Goal: Task Accomplishment & Management: Manage account settings

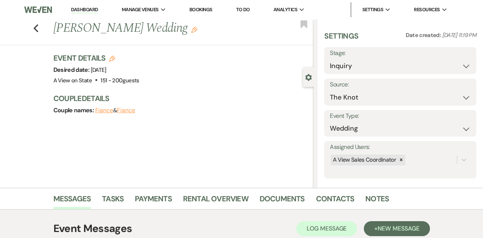
select select "2"
click at [339, 195] on link "Contacts" at bounding box center [335, 200] width 38 height 16
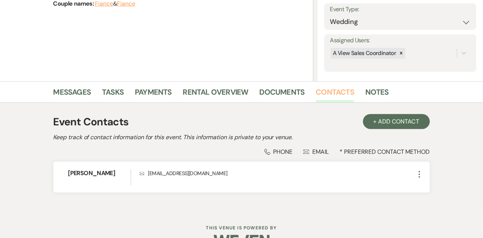
scroll to position [108, 0]
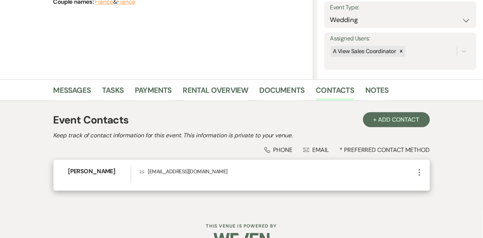
click at [193, 173] on p "Envelope alisonjordan19@gmail.com" at bounding box center [277, 171] width 275 height 8
copy div "alisonjordan19@gmail.com More"
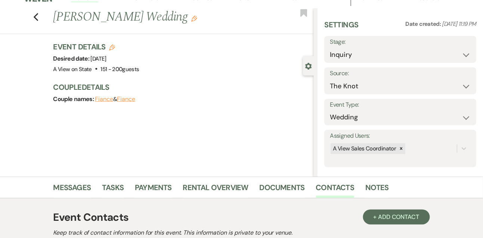
scroll to position [0, 0]
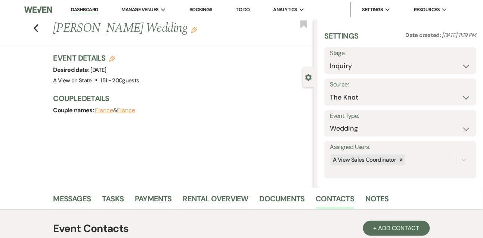
click at [96, 10] on link "Dashboard" at bounding box center [84, 9] width 27 height 7
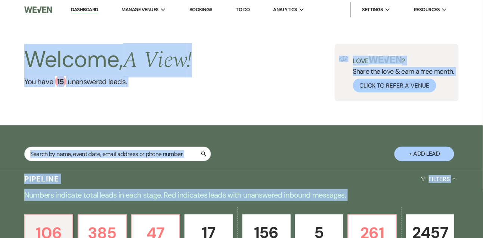
click at [126, 116] on div "Welcome, A View ! You have 15 unanswered lead s . Love ? Share the love & earn …" at bounding box center [241, 72] width 483 height 106
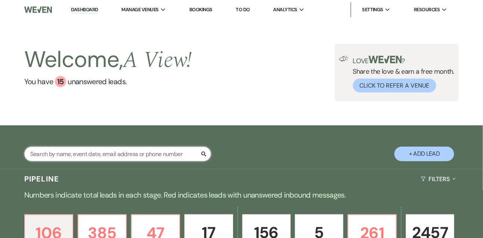
click at [118, 150] on input "text" at bounding box center [117, 153] width 187 height 15
click at [99, 151] on input "text" at bounding box center [117, 153] width 187 height 15
type input "candice pond"
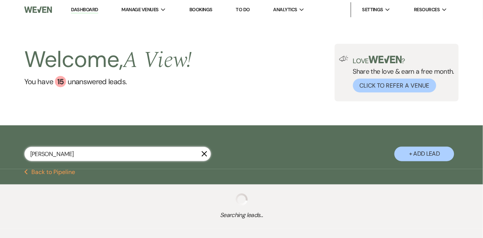
select select "5"
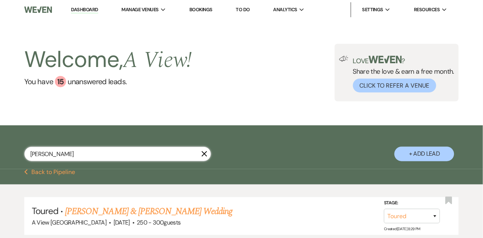
scroll to position [57, 0]
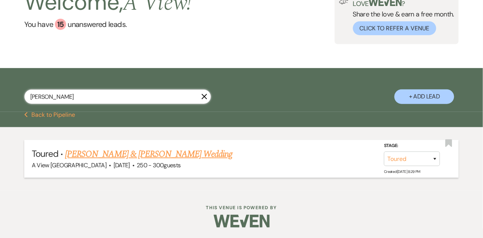
type input "candice pond"
click at [124, 152] on link "Candice Pond & Kasey Schweers's Wedding" at bounding box center [148, 153] width 167 height 13
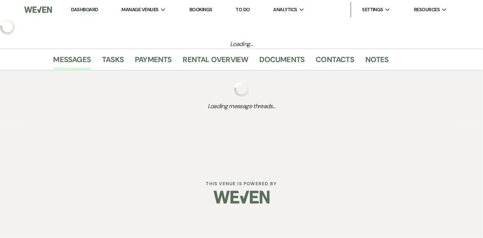
select select "5"
select select "1"
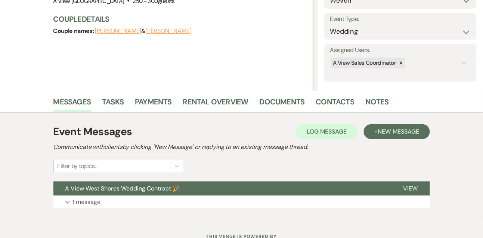
scroll to position [126, 0]
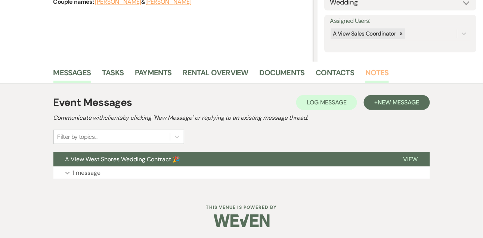
click at [370, 72] on link "Notes" at bounding box center [377, 74] width 24 height 16
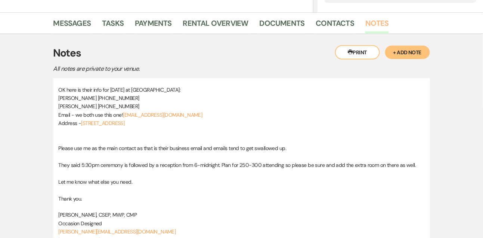
scroll to position [164, 0]
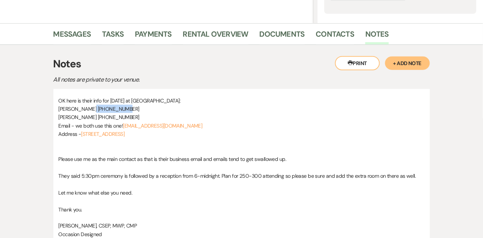
drag, startPoint x: 130, startPoint y: 109, endPoint x: 92, endPoint y: 111, distance: 37.8
click at [92, 111] on p "Candice Pond 402-359-0401" at bounding box center [242, 109] width 366 height 8
copy span "402-359-0401"
drag, startPoint x: 190, startPoint y: 125, endPoint x: 124, endPoint y: 125, distance: 65.7
click at [124, 125] on p "Email - we both use this one! electriciansinc@gmail.com" at bounding box center [242, 125] width 366 height 8
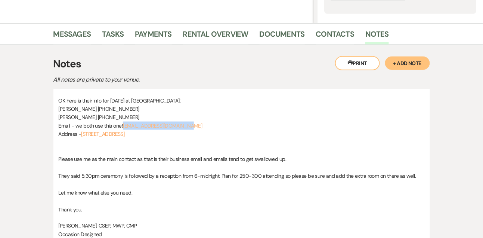
copy link "electriciansinc@gmail.com"
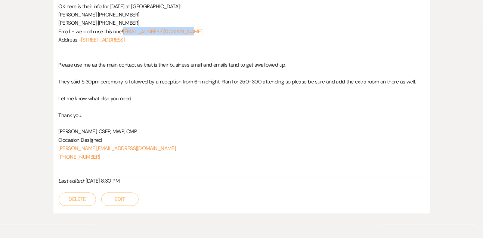
scroll to position [263, 0]
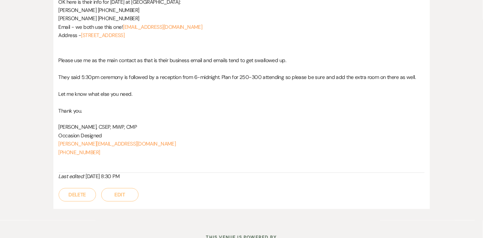
click at [140, 142] on p "tracey@occasiondesigned.com" at bounding box center [242, 144] width 366 height 8
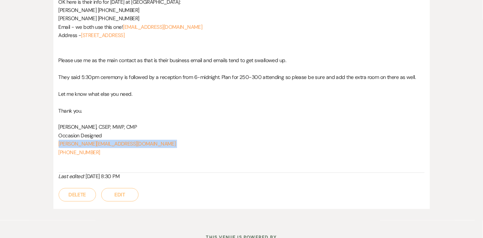
click at [140, 142] on p "tracey@occasiondesigned.com" at bounding box center [242, 144] width 366 height 8
copy p "tracey@occasiondesigned.com"
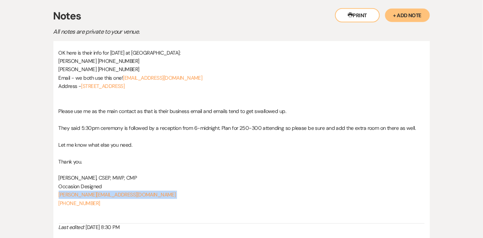
scroll to position [210, 0]
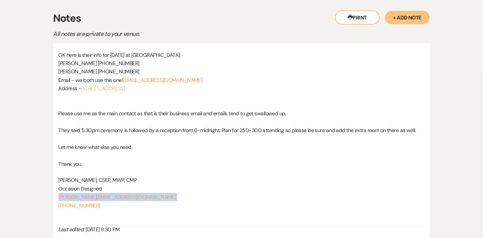
drag, startPoint x: 182, startPoint y: 86, endPoint x: 83, endPoint y: 86, distance: 99.0
click at [83, 86] on p "Address - 652 Red Tail Lane, Ashland, NE 68003" at bounding box center [242, 88] width 366 height 8
copy link "652 Red Tail Lane, Ashland, NE 68003"
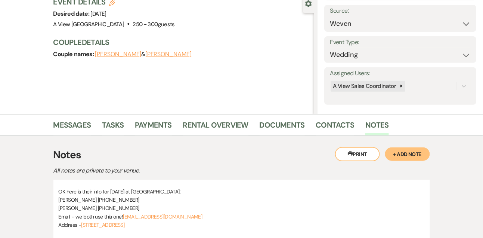
scroll to position [72, 0]
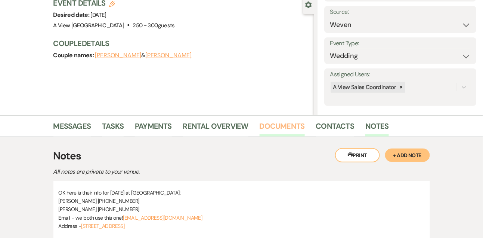
click at [289, 125] on link "Documents" at bounding box center [282, 128] width 45 height 16
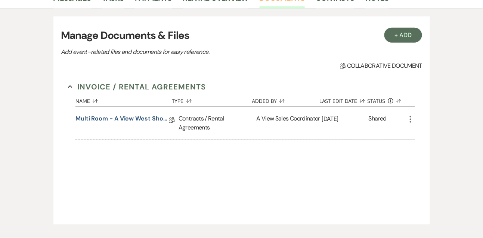
scroll to position [242, 0]
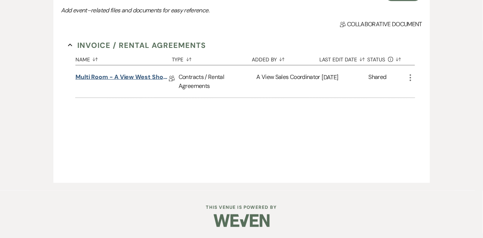
click at [145, 77] on link "Multi Room - A View West Shores Contract 2025/2026" at bounding box center [121, 78] width 93 height 12
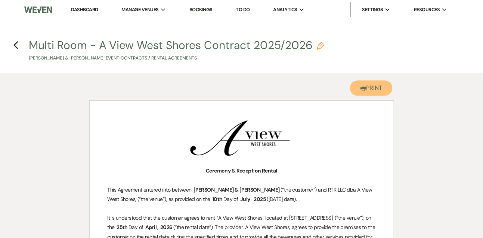
click at [367, 87] on button "Printer Print" at bounding box center [371, 87] width 43 height 15
click at [18, 43] on icon "Previous" at bounding box center [16, 45] width 6 height 9
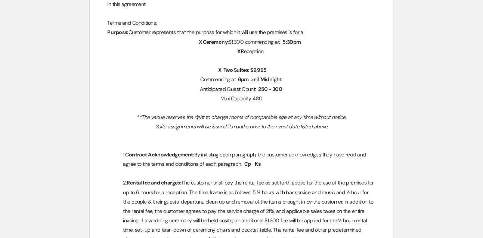
select select "5"
select select "1"
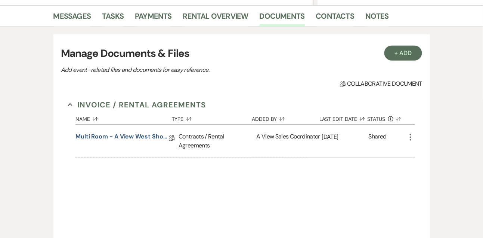
scroll to position [167, 0]
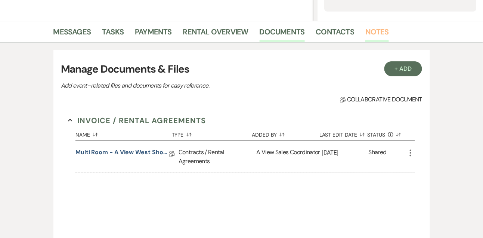
click at [380, 35] on link "Notes" at bounding box center [377, 34] width 24 height 16
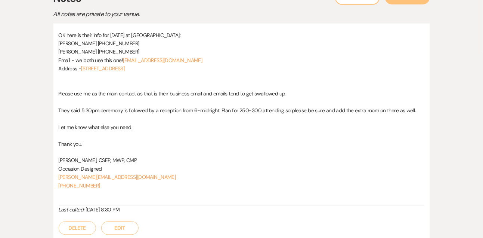
scroll to position [230, 0]
click at [107, 183] on p "402-630-0672" at bounding box center [242, 185] width 366 height 8
copy link "402-630-0672"
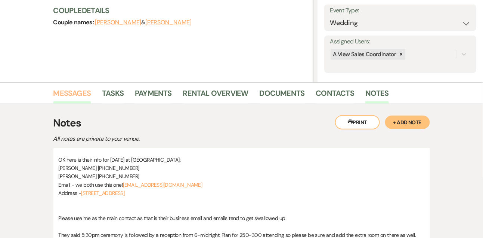
scroll to position [101, 0]
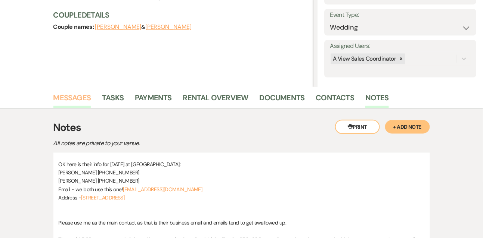
click at [81, 92] on link "Messages" at bounding box center [72, 99] width 38 height 16
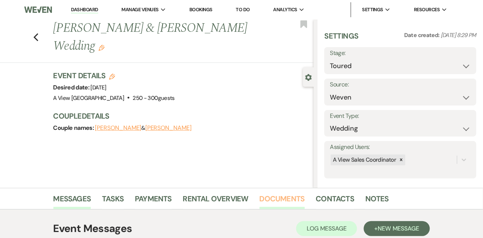
click at [276, 199] on link "Documents" at bounding box center [282, 200] width 45 height 16
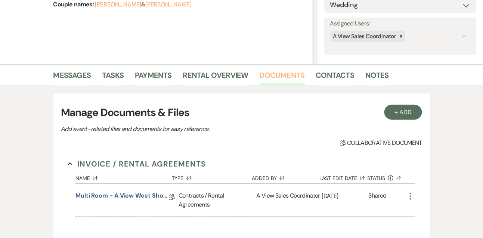
scroll to position [157, 0]
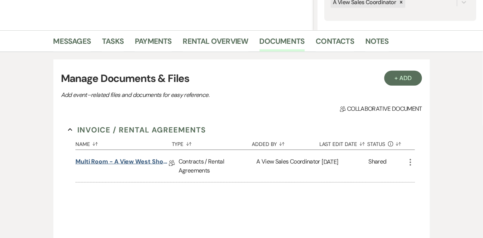
click at [148, 164] on link "Multi Room - A View West Shores Contract 2025/2026" at bounding box center [121, 163] width 93 height 12
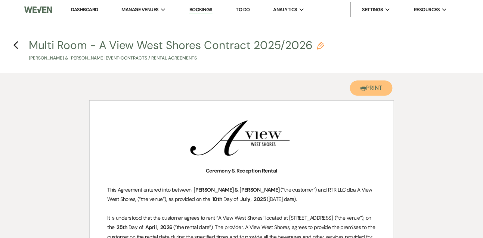
click at [374, 89] on button "Printer Print" at bounding box center [371, 87] width 43 height 15
click at [19, 46] on h4 "Previous Multi Room - A View West Shores Contract 2025/2026 Pencil Candice Pond…" at bounding box center [241, 49] width 483 height 24
click at [14, 46] on use "button" at bounding box center [15, 45] width 5 height 8
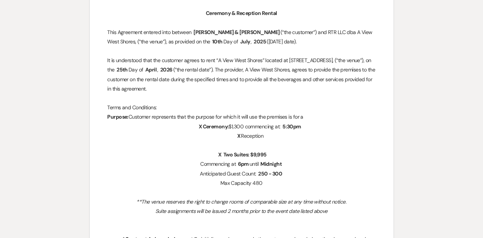
select select "5"
select select "1"
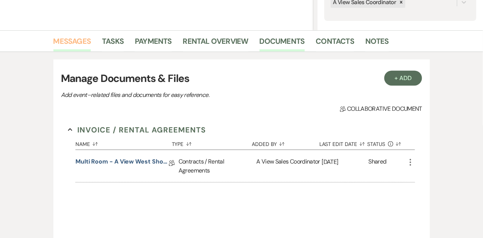
click at [88, 38] on link "Messages" at bounding box center [72, 43] width 38 height 16
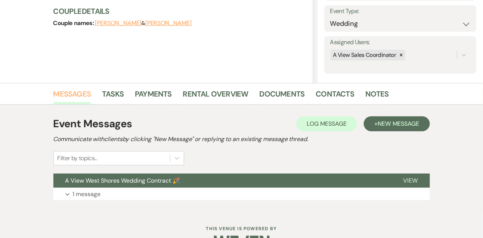
scroll to position [99, 0]
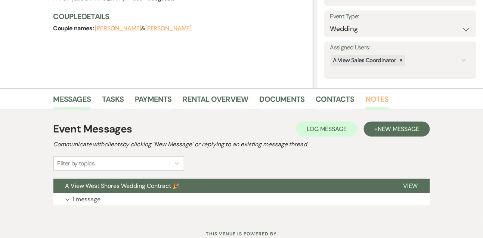
click at [373, 99] on link "Notes" at bounding box center [377, 101] width 24 height 16
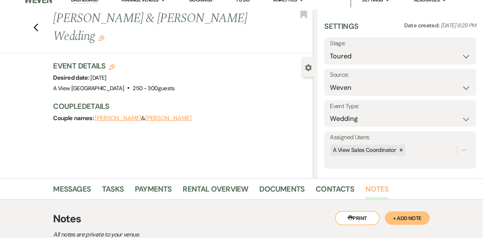
scroll to position [7, 0]
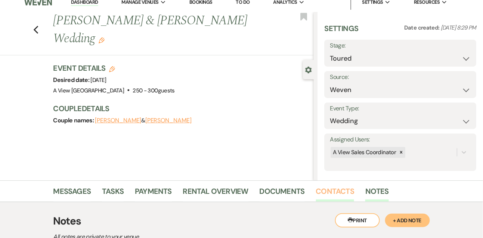
click at [344, 188] on link "Contacts" at bounding box center [335, 193] width 38 height 16
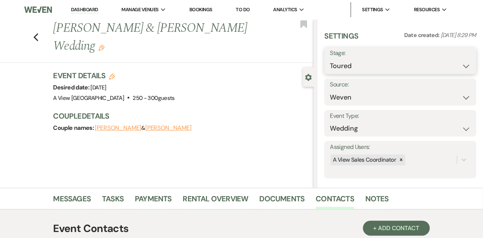
click at [340, 66] on select "Inquiry Follow Up Tour Requested Tour Confirmed Toured Proposal Sent Booked Lost" at bounding box center [400, 66] width 141 height 15
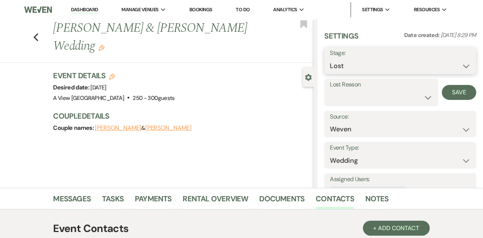
click at [416, 67] on select "Inquiry Follow Up Tour Requested Tour Confirmed Toured Proposal Sent Booked Lost" at bounding box center [400, 66] width 141 height 15
select select "7"
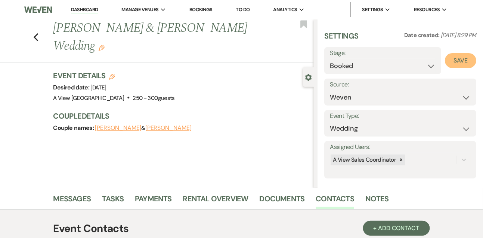
click at [451, 58] on button "Save" at bounding box center [460, 60] width 31 height 15
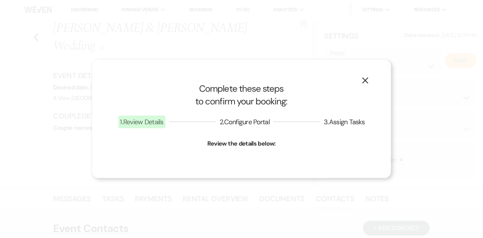
select select "1"
select select "752"
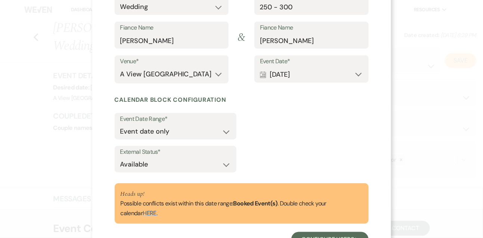
scroll to position [138, 0]
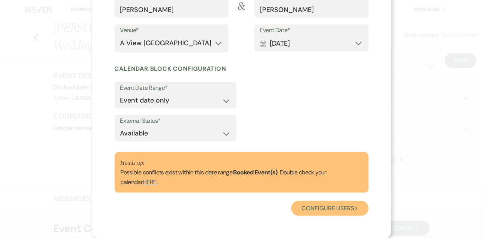
click at [300, 212] on button "Configure users Next" at bounding box center [329, 208] width 77 height 15
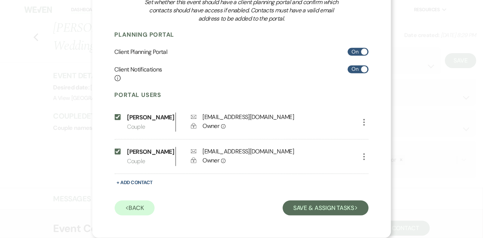
scroll to position [97, 0]
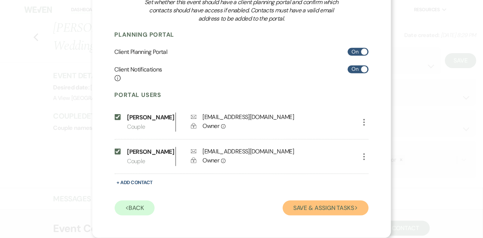
click at [300, 212] on button "Save & Assign Tasks Next" at bounding box center [326, 207] width 86 height 15
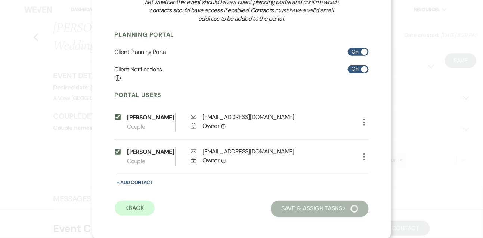
scroll to position [56, 0]
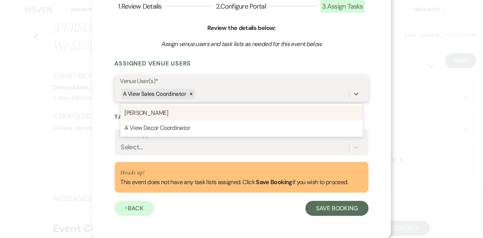
click at [244, 98] on div "A View Sales Coordinator" at bounding box center [234, 93] width 229 height 13
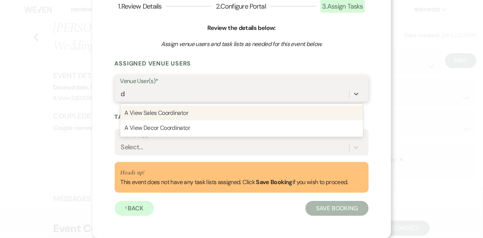
type input "de"
click at [241, 117] on div "A View Decor Coordinator" at bounding box center [241, 112] width 243 height 15
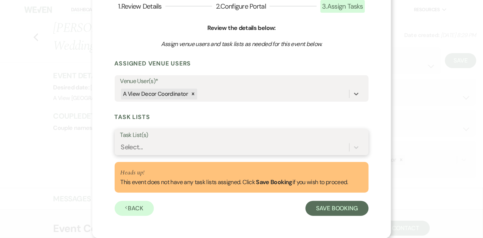
click at [231, 150] on div "Select..." at bounding box center [234, 147] width 229 height 13
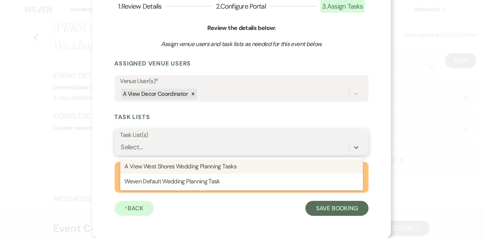
click at [230, 164] on div "A View West Shores Wedding Planning Tasks" at bounding box center [241, 166] width 243 height 15
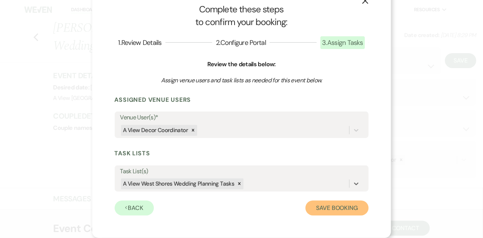
click at [324, 202] on button "Save Booking" at bounding box center [336, 207] width 63 height 15
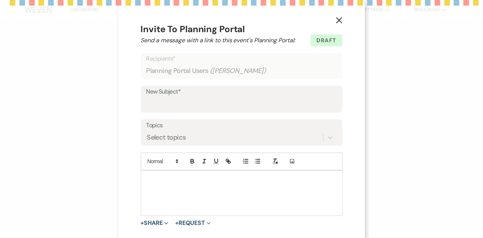
type input "Welcome to A View! 🥳"
select select "3307"
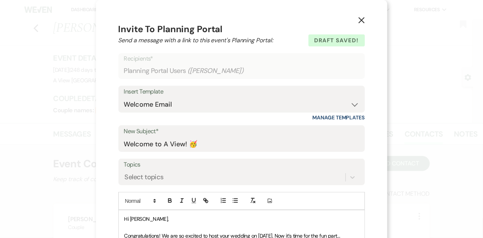
click at [362, 21] on use "button" at bounding box center [361, 20] width 6 height 6
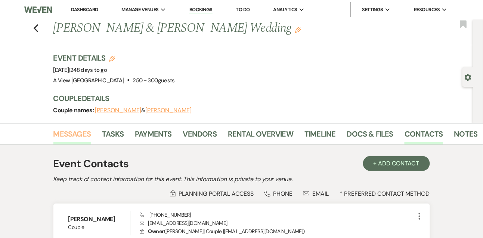
click at [75, 134] on link "Messages" at bounding box center [72, 136] width 38 height 16
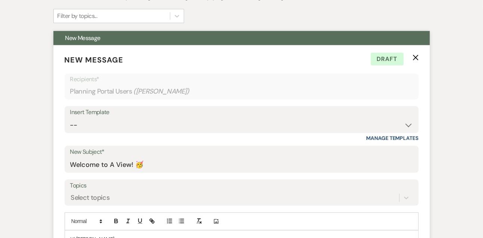
scroll to position [165, 0]
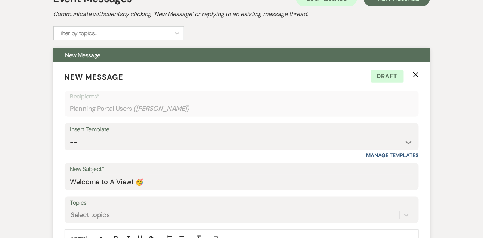
click at [416, 74] on use "button" at bounding box center [416, 75] width 6 height 6
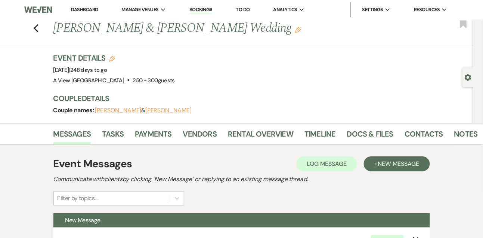
click at [468, 76] on icon "Gear" at bounding box center [468, 77] width 7 height 7
select select "1"
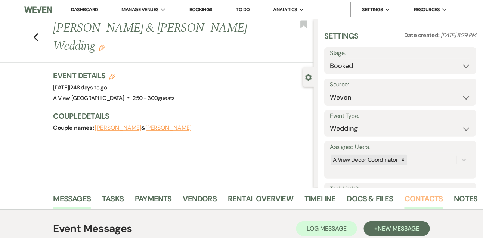
click at [422, 206] on link "Contacts" at bounding box center [423, 200] width 38 height 16
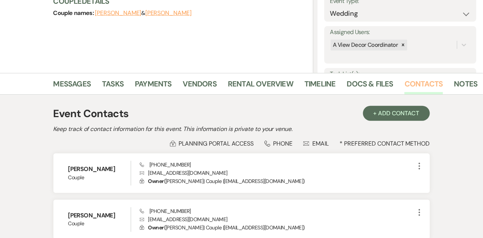
scroll to position [181, 0]
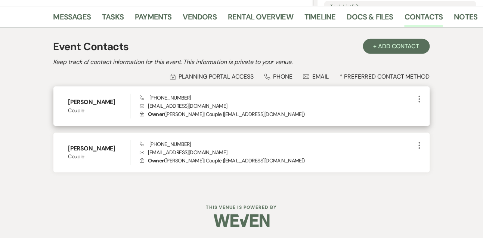
click at [419, 98] on use "button" at bounding box center [419, 99] width 1 height 7
click at [429, 111] on icon "Pencil" at bounding box center [427, 114] width 6 height 6
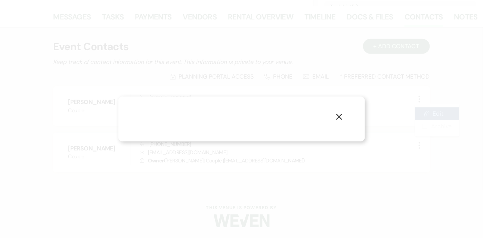
select select "1"
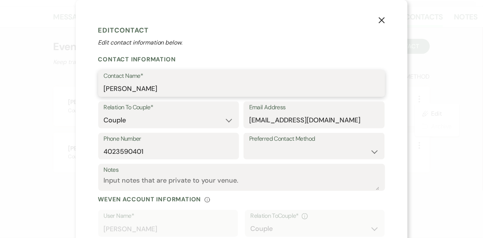
click at [168, 90] on input "[PERSON_NAME]" at bounding box center [242, 88] width 276 height 15
click at [168, 90] on input "Kasey Schweers" at bounding box center [242, 88] width 276 height 15
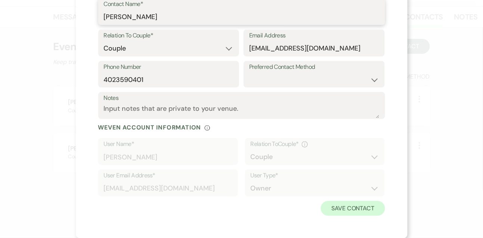
type input "Candice Pond"
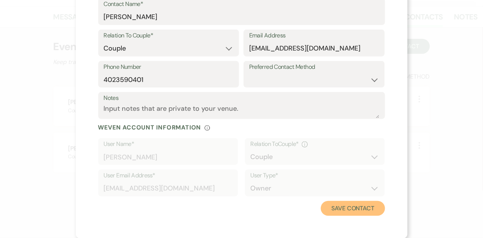
click at [345, 202] on button "Save Contact" at bounding box center [353, 208] width 64 height 15
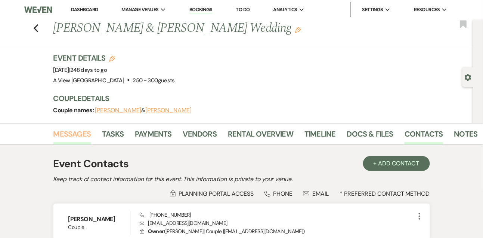
click at [78, 130] on link "Messages" at bounding box center [72, 136] width 38 height 16
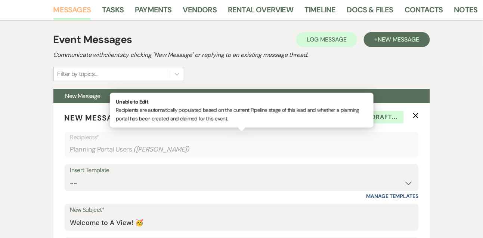
scroll to position [149, 0]
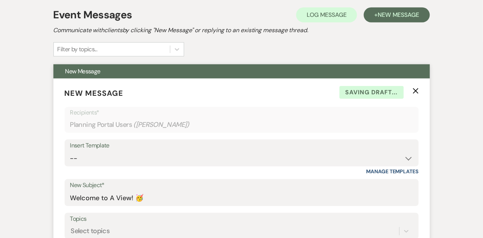
click at [415, 92] on icon "X" at bounding box center [416, 91] width 6 height 6
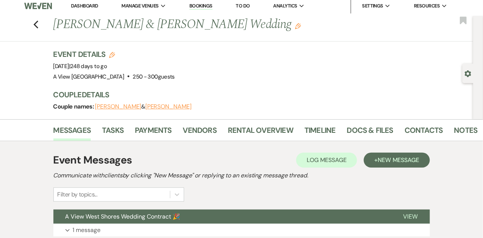
scroll to position [0, 0]
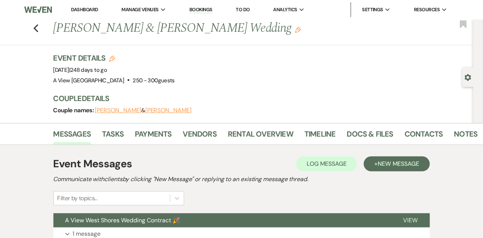
click at [88, 12] on link "Dashboard" at bounding box center [84, 9] width 27 height 6
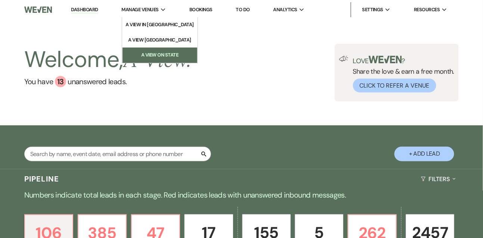
click at [155, 55] on li "A View on State" at bounding box center [159, 54] width 67 height 7
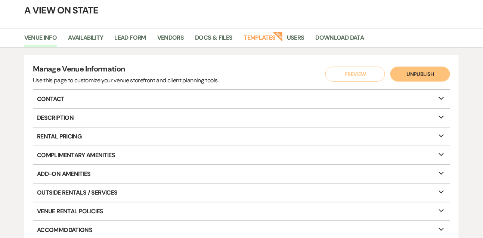
scroll to position [28, 0]
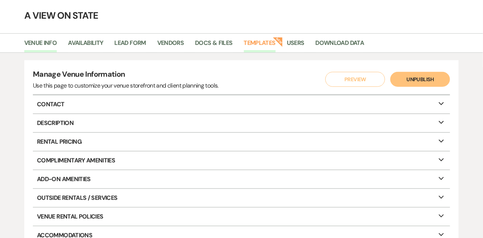
click at [264, 45] on link "Templates" at bounding box center [260, 45] width 32 height 14
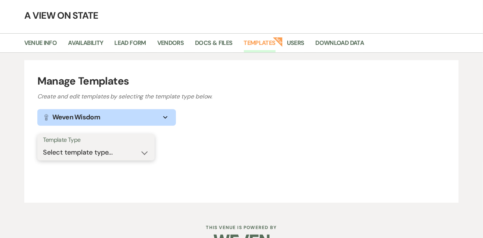
click at [86, 155] on select "Select template type... Task List Message Templates Payment Plan Inventory Item…" at bounding box center [96, 152] width 106 height 15
select select "Message Templates"
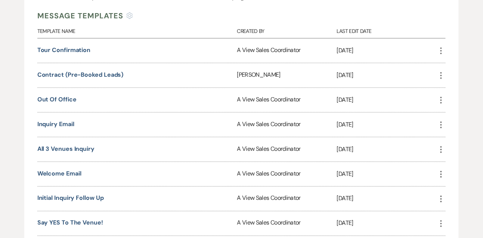
scroll to position [217, 0]
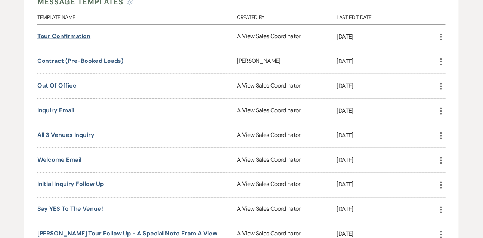
click at [83, 36] on link "Tour Confirmation" at bounding box center [63, 36] width 53 height 8
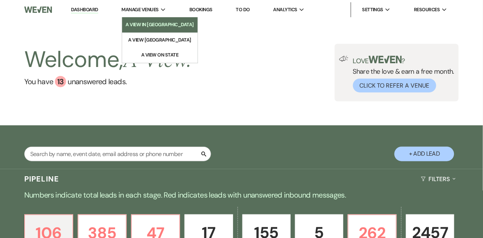
click at [157, 27] on li "A View in [GEOGRAPHIC_DATA]" at bounding box center [160, 24] width 68 height 7
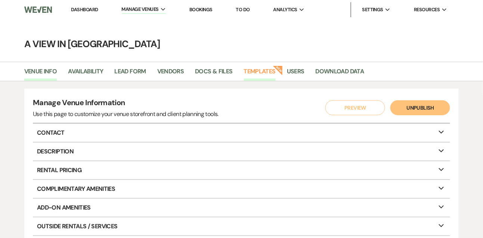
click at [259, 72] on link "Templates" at bounding box center [260, 73] width 32 height 14
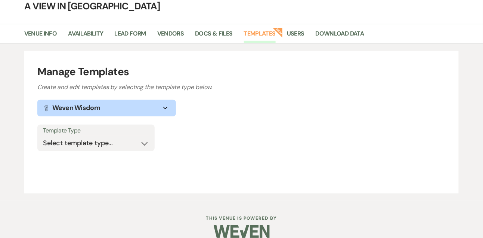
scroll to position [49, 0]
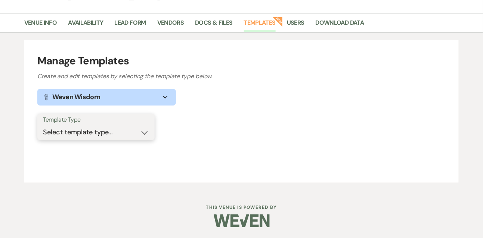
click at [124, 133] on select "Select template type... Task List Message Templates Payment Plan Inventory Item…" at bounding box center [96, 132] width 106 height 15
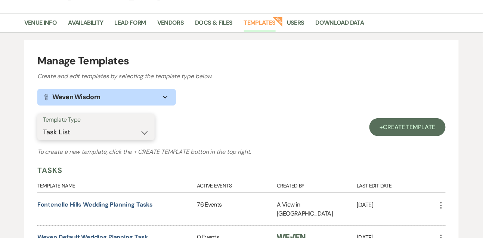
click at [112, 131] on select "Select template type... Task List Message Templates Payment Plan Inventory Item…" at bounding box center [96, 132] width 106 height 15
select select "Message Templates"
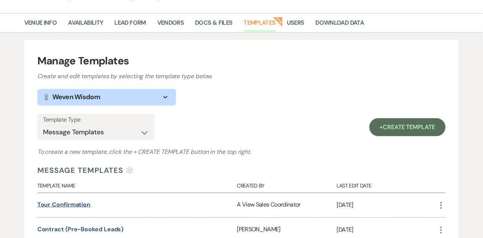
click at [78, 202] on link "Tour Confirmation" at bounding box center [63, 204] width 53 height 8
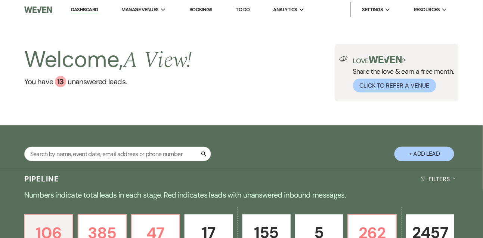
click at [218, 104] on div "Welcome, A View ! You have 13 unanswered lead s . Love ? Share the love & earn …" at bounding box center [241, 72] width 483 height 106
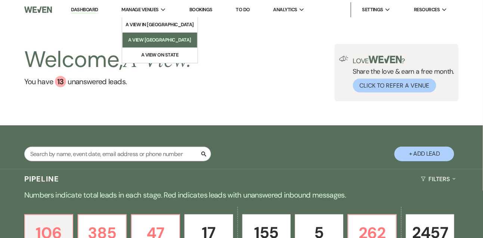
click at [153, 43] on li "A View [GEOGRAPHIC_DATA]" at bounding box center [159, 39] width 67 height 7
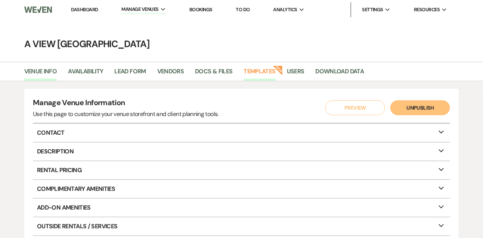
click at [258, 73] on link "Templates" at bounding box center [260, 73] width 32 height 14
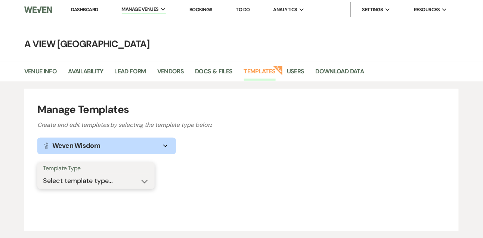
click at [91, 179] on select "Select template type... Task List Message Templates Payment Plan Inventory Item…" at bounding box center [96, 180] width 106 height 15
select select "Message Templates"
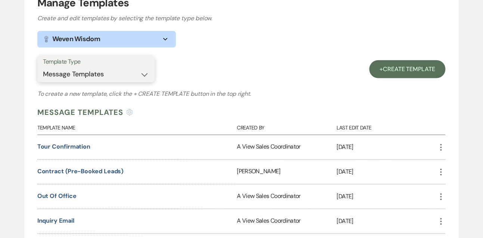
scroll to position [108, 0]
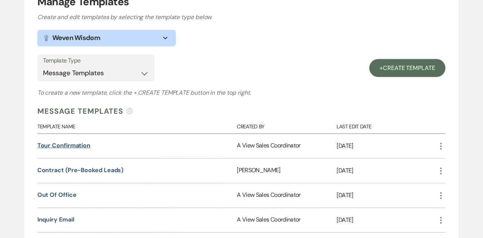
click at [78, 142] on link "Tour Confirmation" at bounding box center [63, 145] width 53 height 8
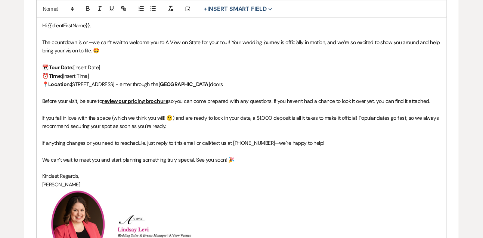
scroll to position [217, 0]
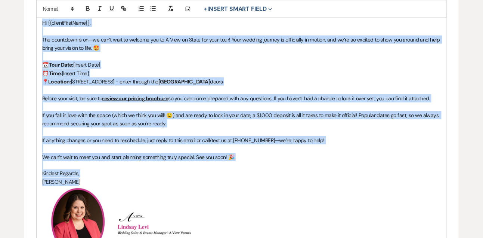
drag, startPoint x: 41, startPoint y: 21, endPoint x: 85, endPoint y: 182, distance: 166.4
click at [85, 182] on div "Hi {{clientFirstName}}, The countdown is on—we can’t wait to welcome you to A V…" at bounding box center [242, 139] width 410 height 250
copy div "Hi {{clientFirstName}}, The countdown is on—we can’t wait to welcome you to A V…"
click at [116, 62] on p "📆 Tour Date: [Insert Date]" at bounding box center [241, 64] width 399 height 8
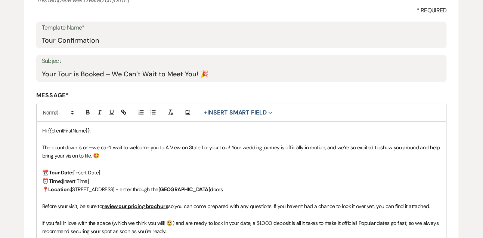
scroll to position [77, 0]
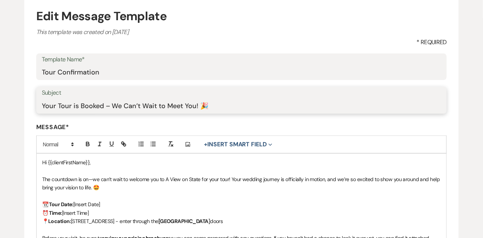
click at [112, 110] on input "Your Tour is Booked – We Can’t Wait to Meet You! 🎉" at bounding box center [242, 105] width 400 height 15
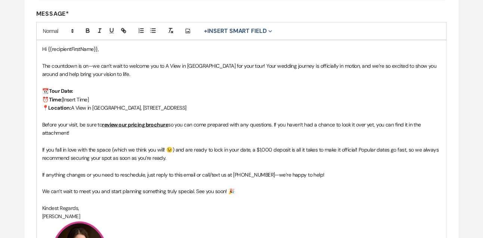
scroll to position [190, 0]
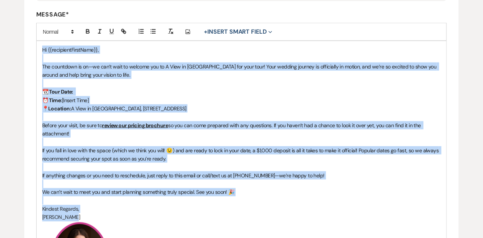
drag, startPoint x: 41, startPoint y: 50, endPoint x: 81, endPoint y: 214, distance: 169.0
click at [81, 214] on div "Hi {{recipientFirstName}}, The countdown is on—we can’t wait to welcome you to …" at bounding box center [242, 170] width 410 height 259
copy div "Lo {{ipsumdoloRsitaMetc}}, Adi elitseddo ei te—in utl’e dolo ma aliquae adm ve …"
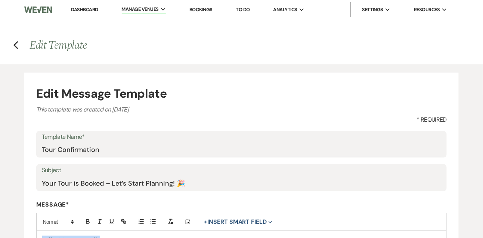
scroll to position [0, 0]
click at [109, 187] on input "Your Tour is Booked – Let’s Start Planning! 🎉" at bounding box center [242, 183] width 400 height 15
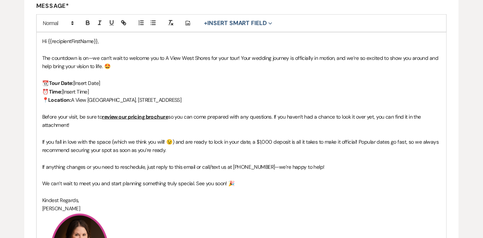
scroll to position [205, 0]
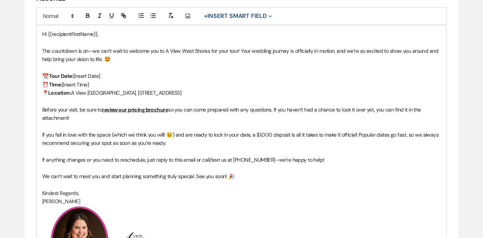
click at [43, 33] on span "Hi {{recipientFirstName}}," at bounding box center [70, 34] width 56 height 7
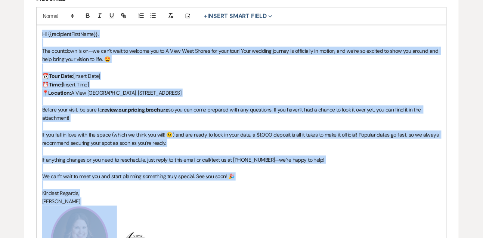
drag, startPoint x: 43, startPoint y: 33, endPoint x: 77, endPoint y: 198, distance: 168.9
click at [77, 198] on div "Hi {{recipientFirstName}}, The countdown is on—we can’t wait to welcome you to …" at bounding box center [242, 154] width 410 height 259
copy div "Lo {{ipsumdoloRsitaMetc}}, Adi elitseddo ei te—in utl’e dolo ma aliquae adm ve …"
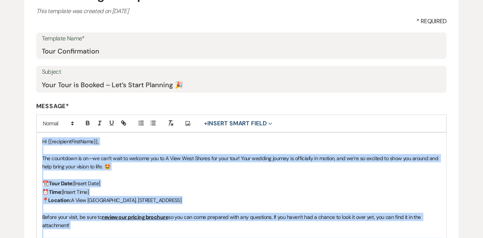
scroll to position [79, 0]
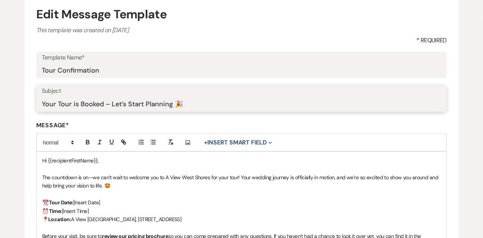
click at [127, 101] on input "Your Tour is Booked – Let’s Start Planning 🎉" at bounding box center [242, 103] width 400 height 15
